Goal: Information Seeking & Learning: Learn about a topic

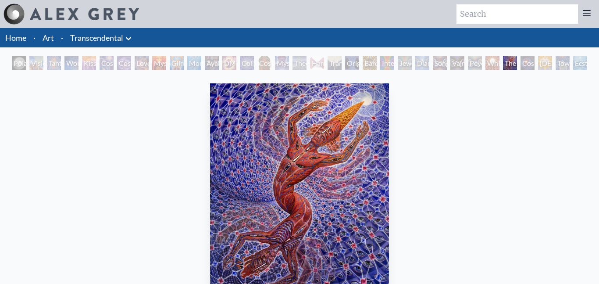
click at [79, 61] on div "Wonder" at bounding box center [71, 63] width 14 height 14
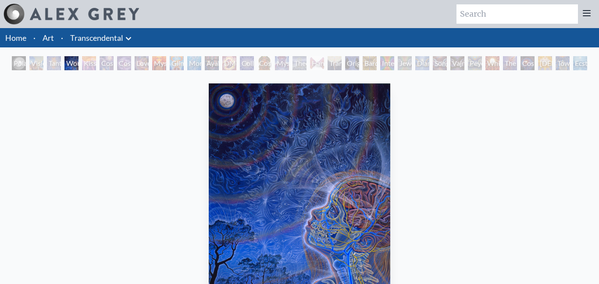
click at [440, 65] on div "Song of Vajra Being" at bounding box center [440, 63] width 14 height 14
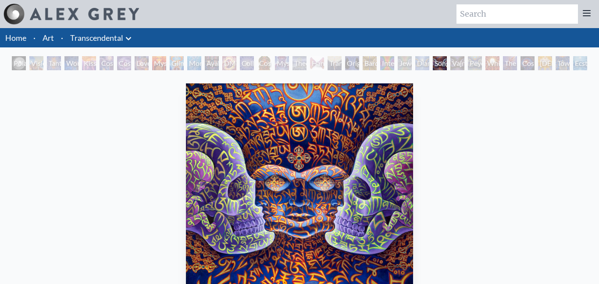
click at [517, 68] on div "The Great Turn" at bounding box center [510, 63] width 14 height 14
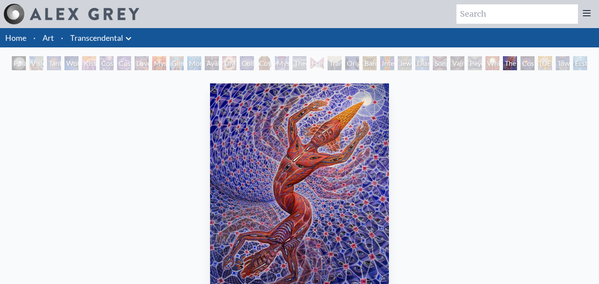
click at [494, 68] on div "White Light" at bounding box center [493, 63] width 14 height 14
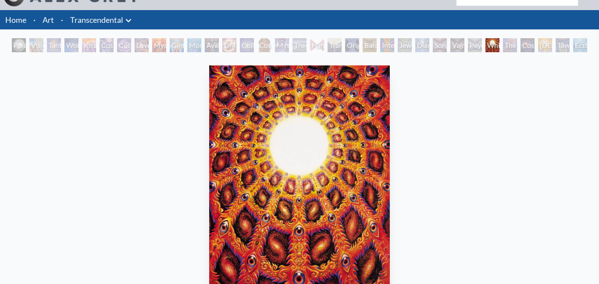
scroll to position [16, 0]
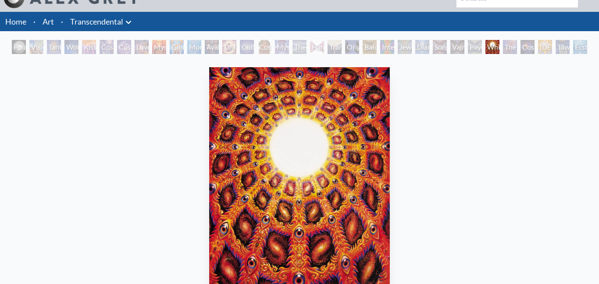
click at [579, 46] on div "Ecstasy" at bounding box center [580, 47] width 14 height 14
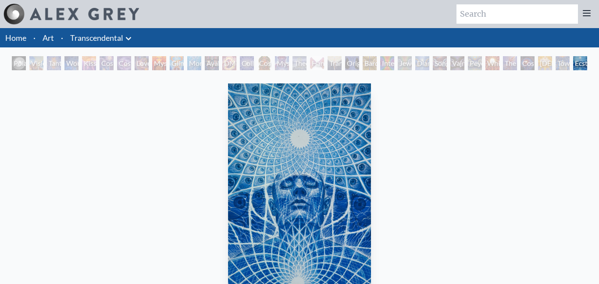
click at [459, 68] on div "Vajra Being" at bounding box center [457, 63] width 14 height 14
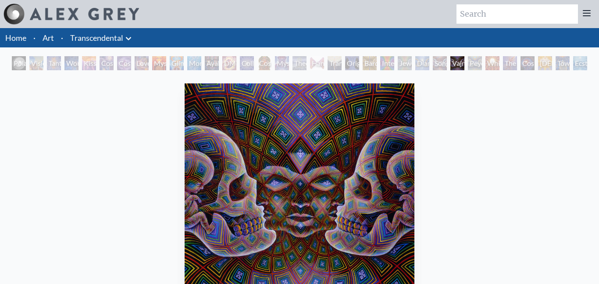
scroll to position [54, 0]
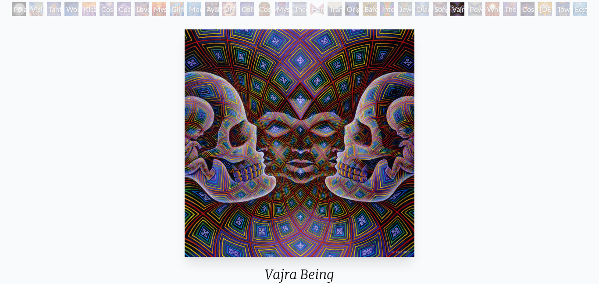
click at [350, 11] on div "Original Face" at bounding box center [352, 9] width 14 height 14
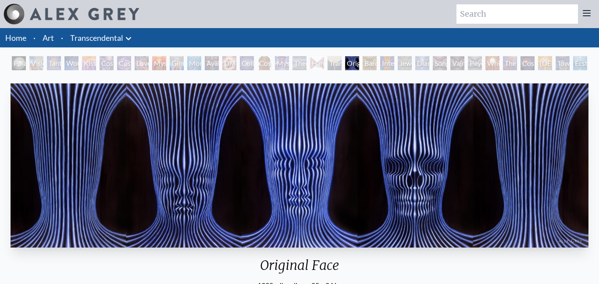
click at [324, 62] on div "Hands that See" at bounding box center [317, 63] width 14 height 14
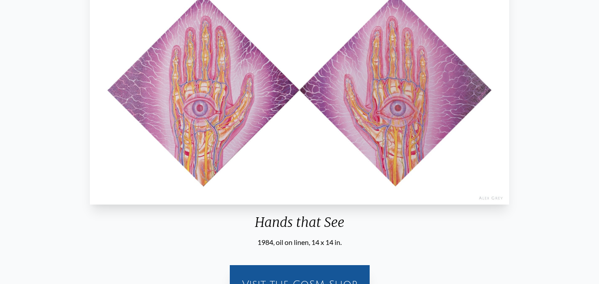
scroll to position [242, 0]
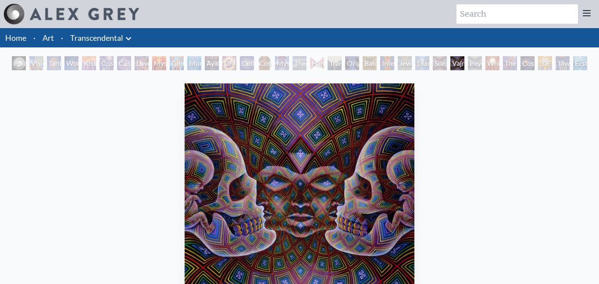
scroll to position [54, 0]
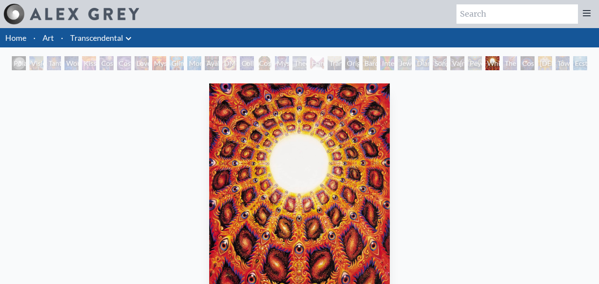
scroll to position [16, 0]
